Goal: Transaction & Acquisition: Purchase product/service

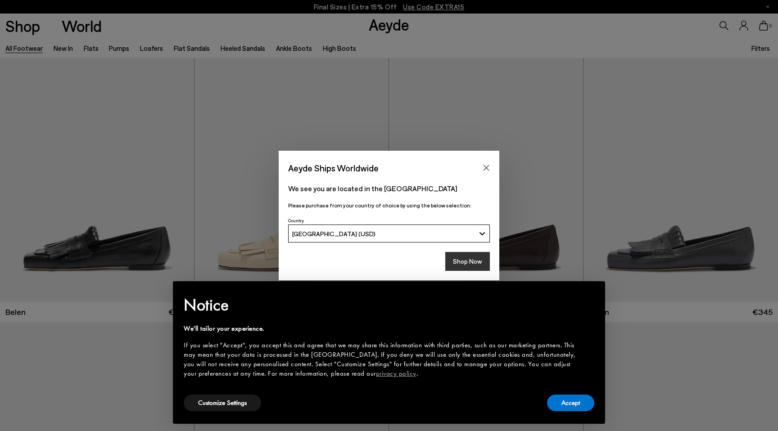
click at [462, 261] on button "Shop Now" at bounding box center [467, 261] width 45 height 19
click at [472, 261] on button "Shop Now" at bounding box center [467, 261] width 45 height 19
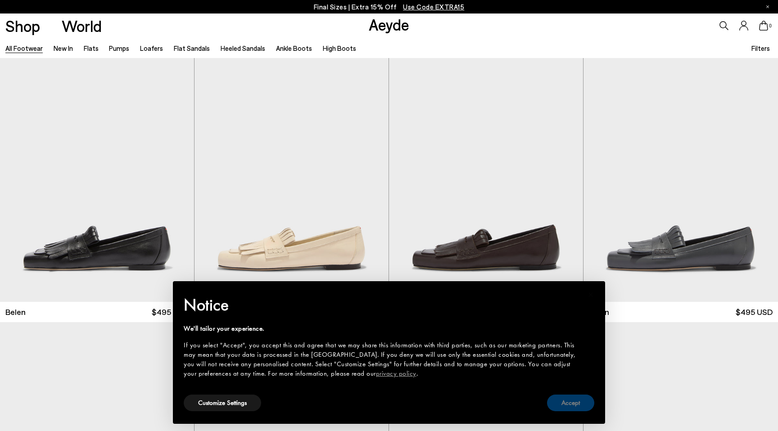
click at [580, 401] on button "Accept" at bounding box center [570, 403] width 47 height 17
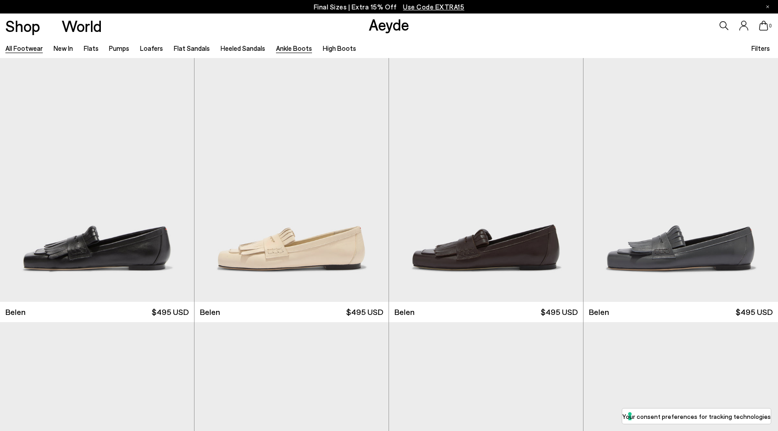
click at [276, 45] on link "Ankle Boots" at bounding box center [294, 48] width 36 height 8
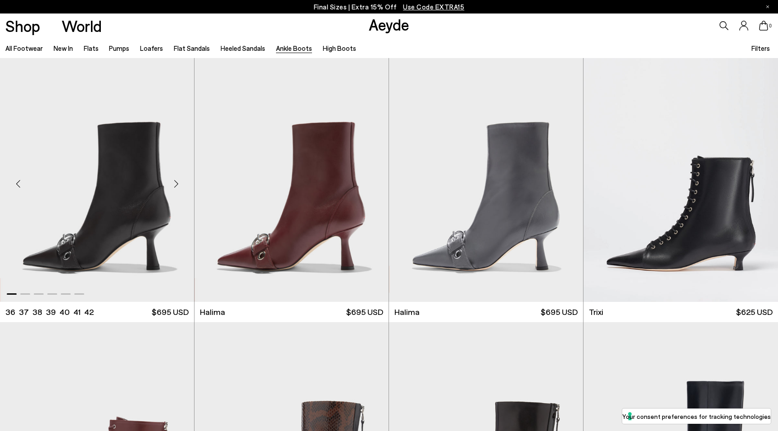
click at [175, 185] on div "Next slide" at bounding box center [175, 183] width 27 height 27
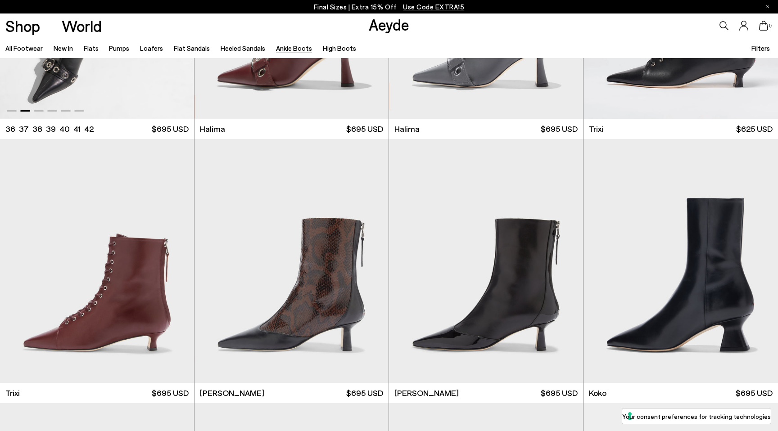
scroll to position [204, 0]
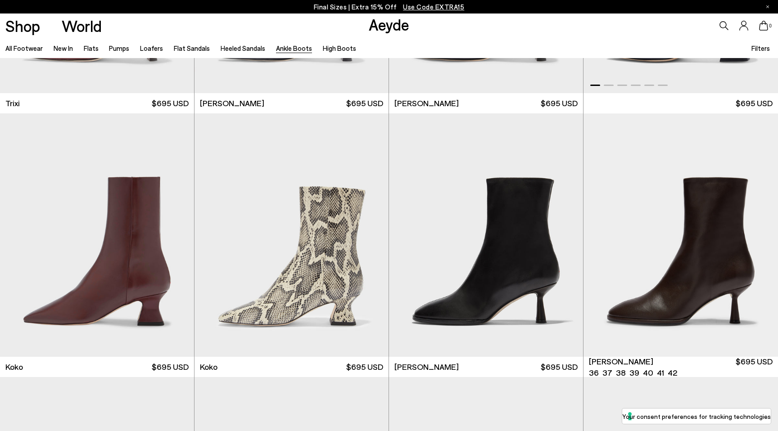
scroll to position [510, 0]
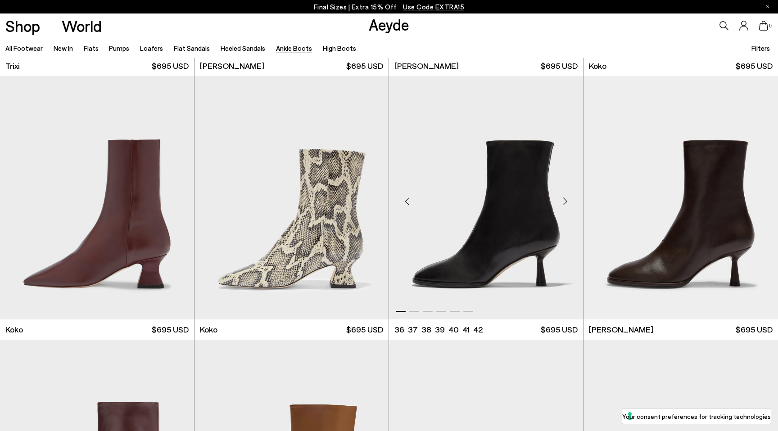
click at [568, 198] on div "Next slide" at bounding box center [564, 201] width 27 height 27
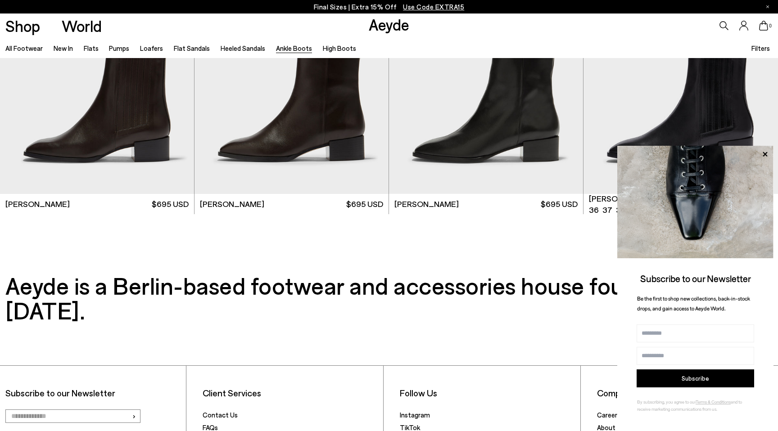
scroll to position [2148, 0]
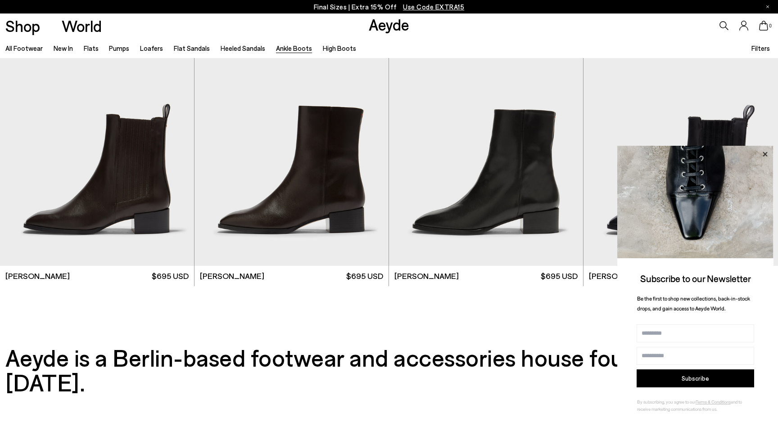
click at [764, 155] on icon at bounding box center [764, 154] width 4 height 4
click at [764, 153] on icon at bounding box center [764, 154] width 4 height 4
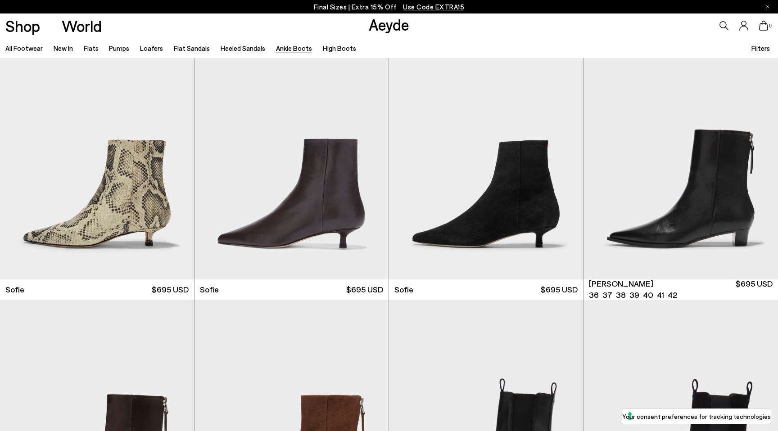
scroll to position [1075, 0]
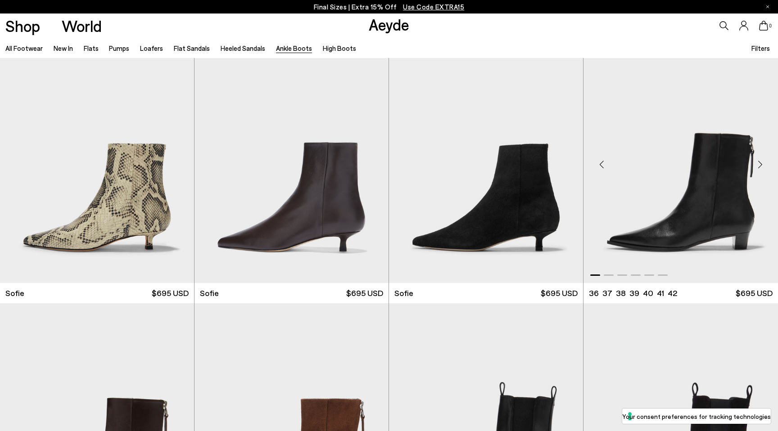
click at [759, 163] on div "Next slide" at bounding box center [759, 164] width 27 height 27
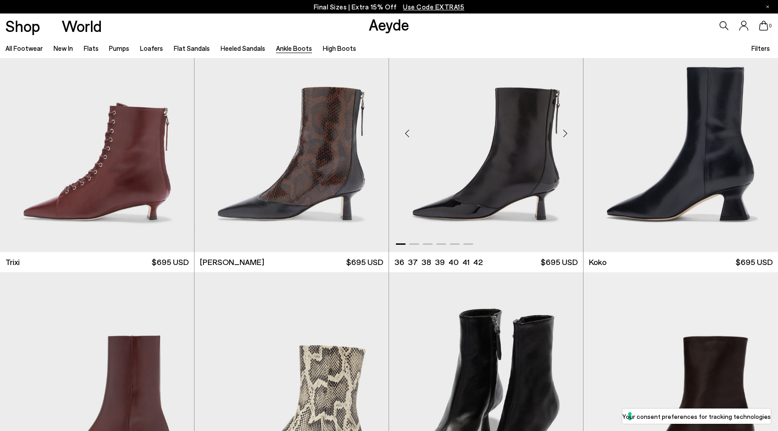
scroll to position [308, 0]
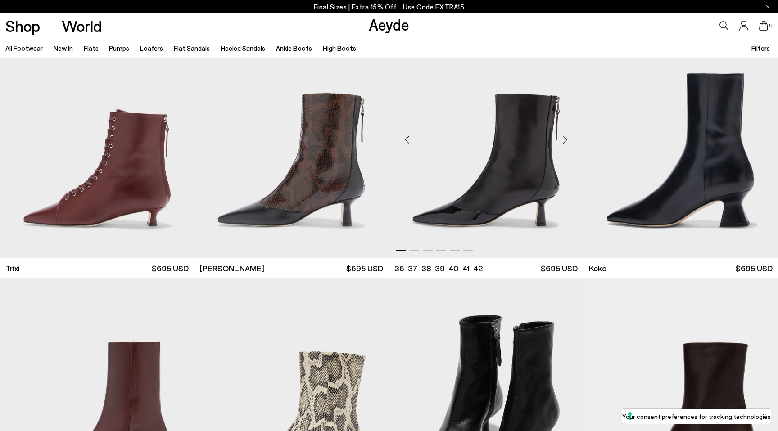
click at [562, 146] on div "Next slide" at bounding box center [564, 139] width 27 height 27
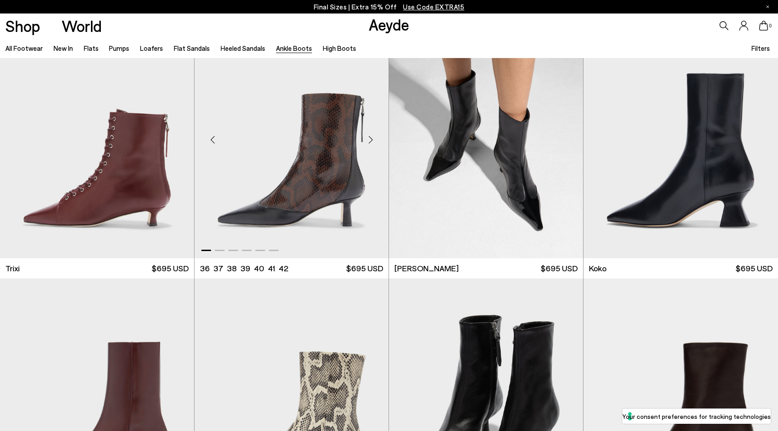
click at [370, 140] on div "Next slide" at bounding box center [370, 139] width 27 height 27
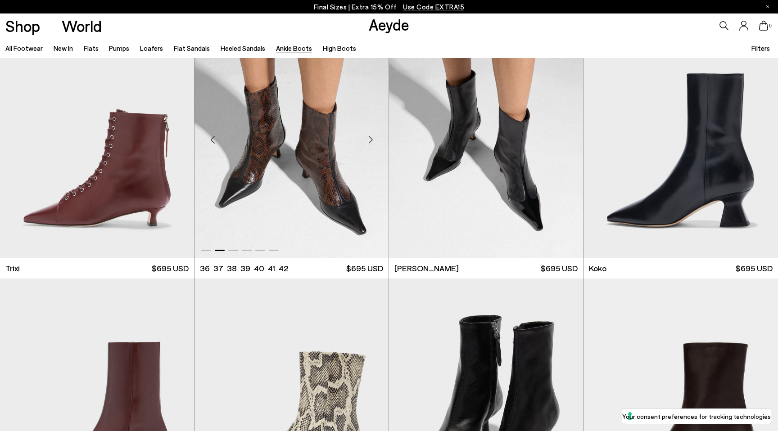
click at [370, 140] on div "Next slide" at bounding box center [370, 139] width 27 height 27
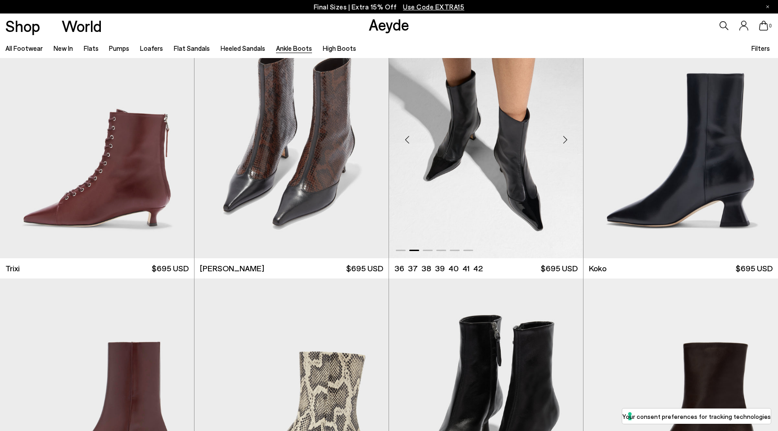
click at [564, 139] on div "Next slide" at bounding box center [564, 139] width 27 height 27
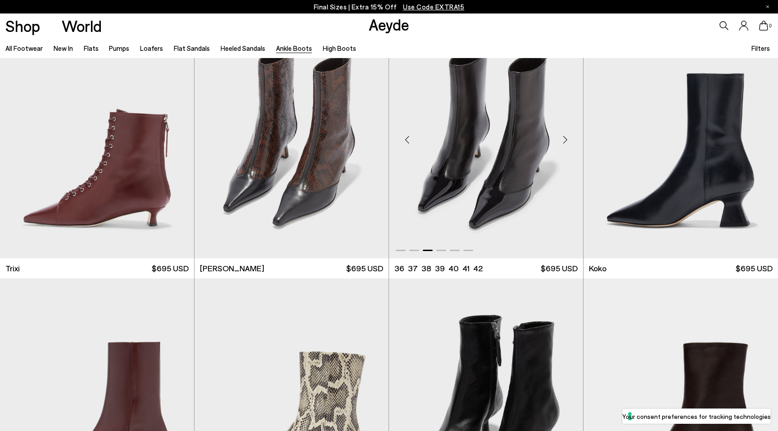
click at [564, 139] on div "Next slide" at bounding box center [564, 139] width 27 height 27
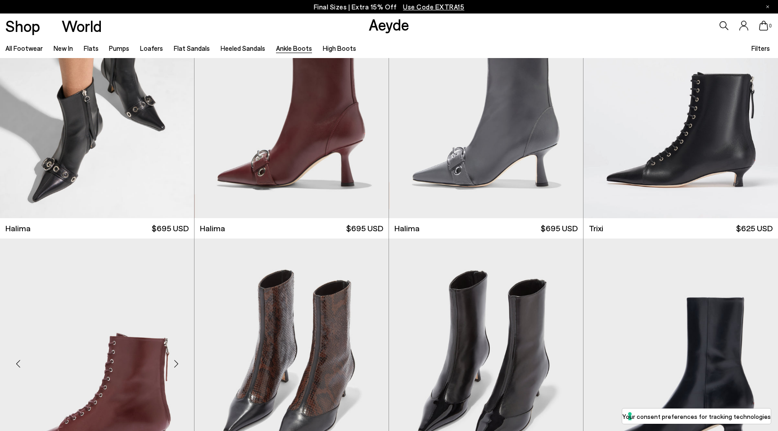
scroll to position [0, 0]
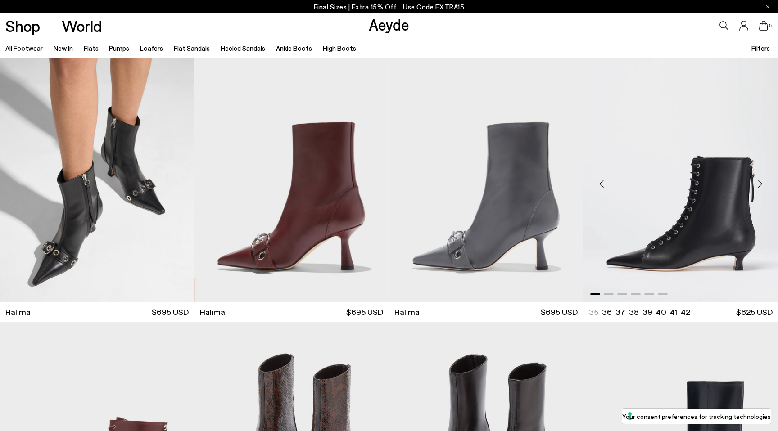
click at [759, 183] on div "Next slide" at bounding box center [759, 183] width 27 height 27
